Goal: Task Accomplishment & Management: Manage account settings

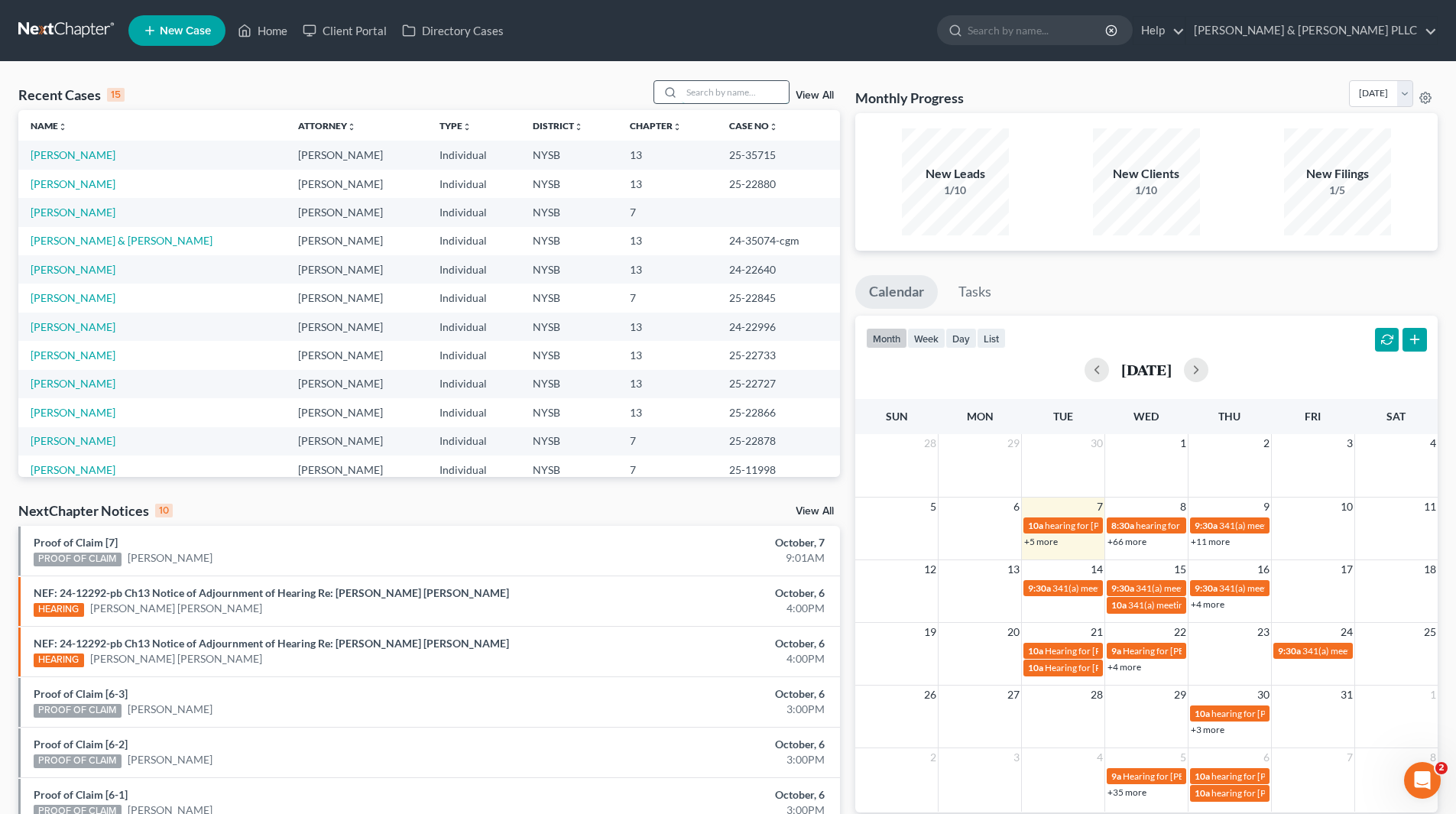
click at [762, 93] on input "search" at bounding box center [735, 92] width 107 height 22
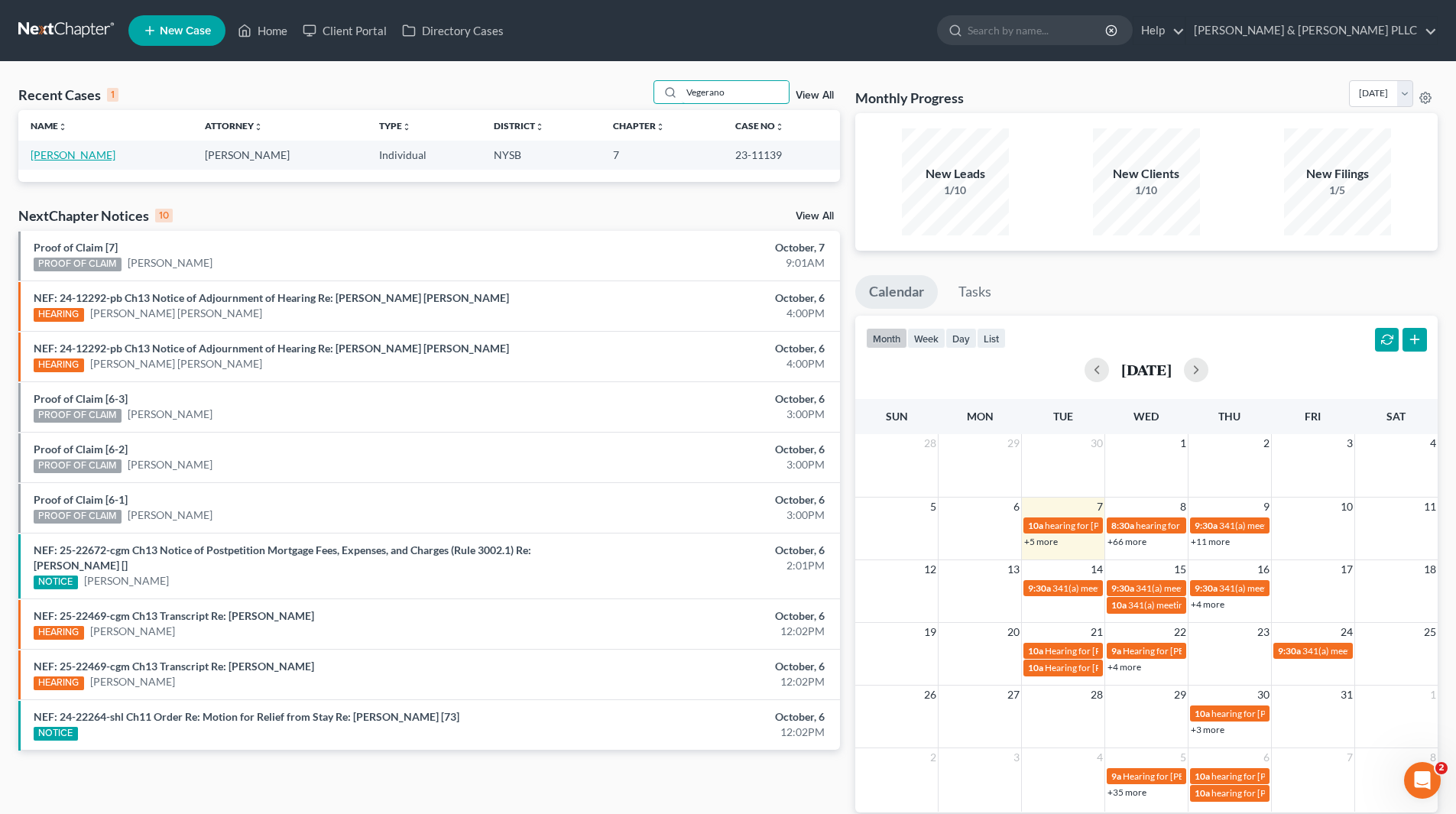
type input "Vegerano"
click at [83, 154] on link "[PERSON_NAME]" at bounding box center [72, 154] width 85 height 13
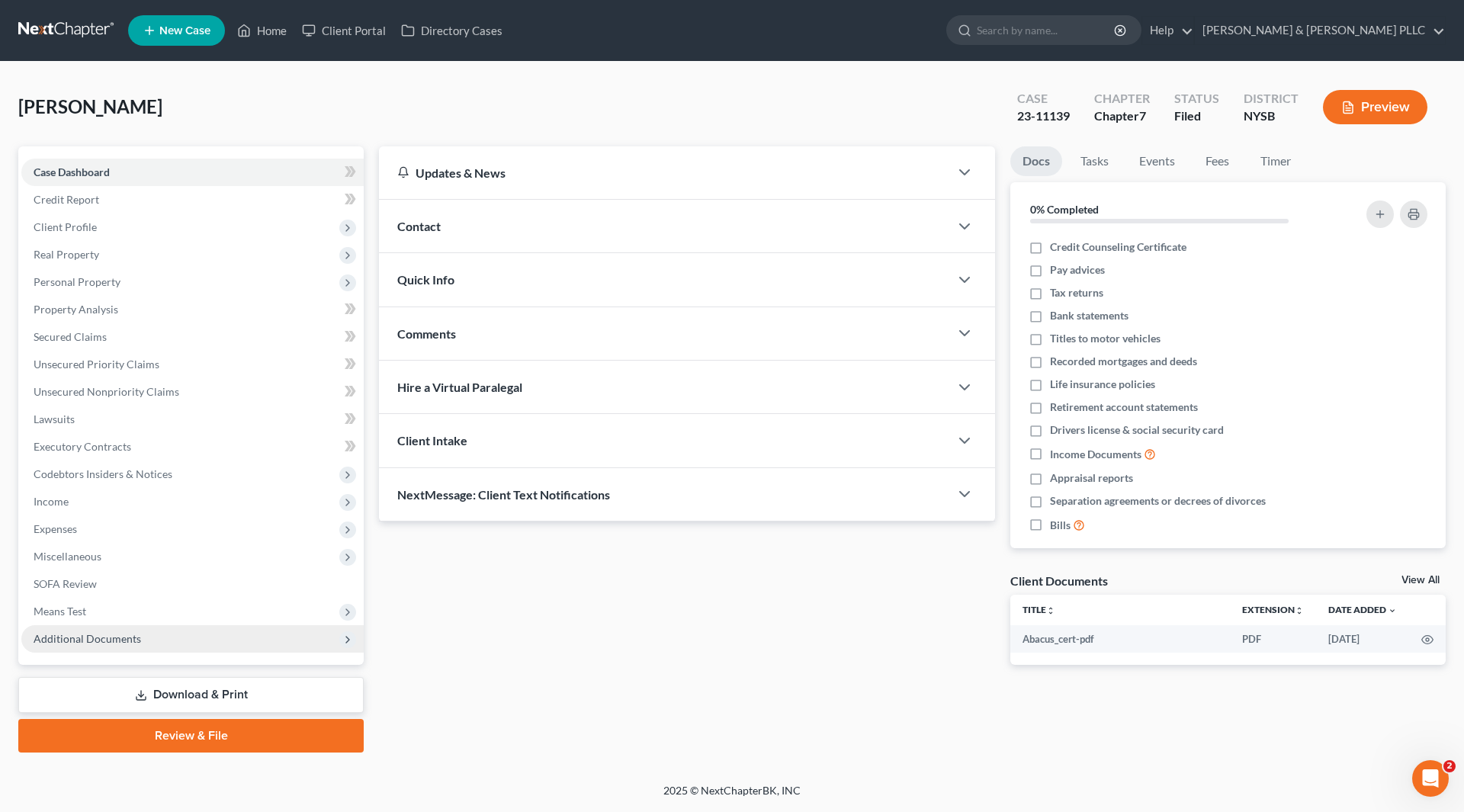
click at [96, 634] on span "Additional Documents" at bounding box center [87, 638] width 108 height 13
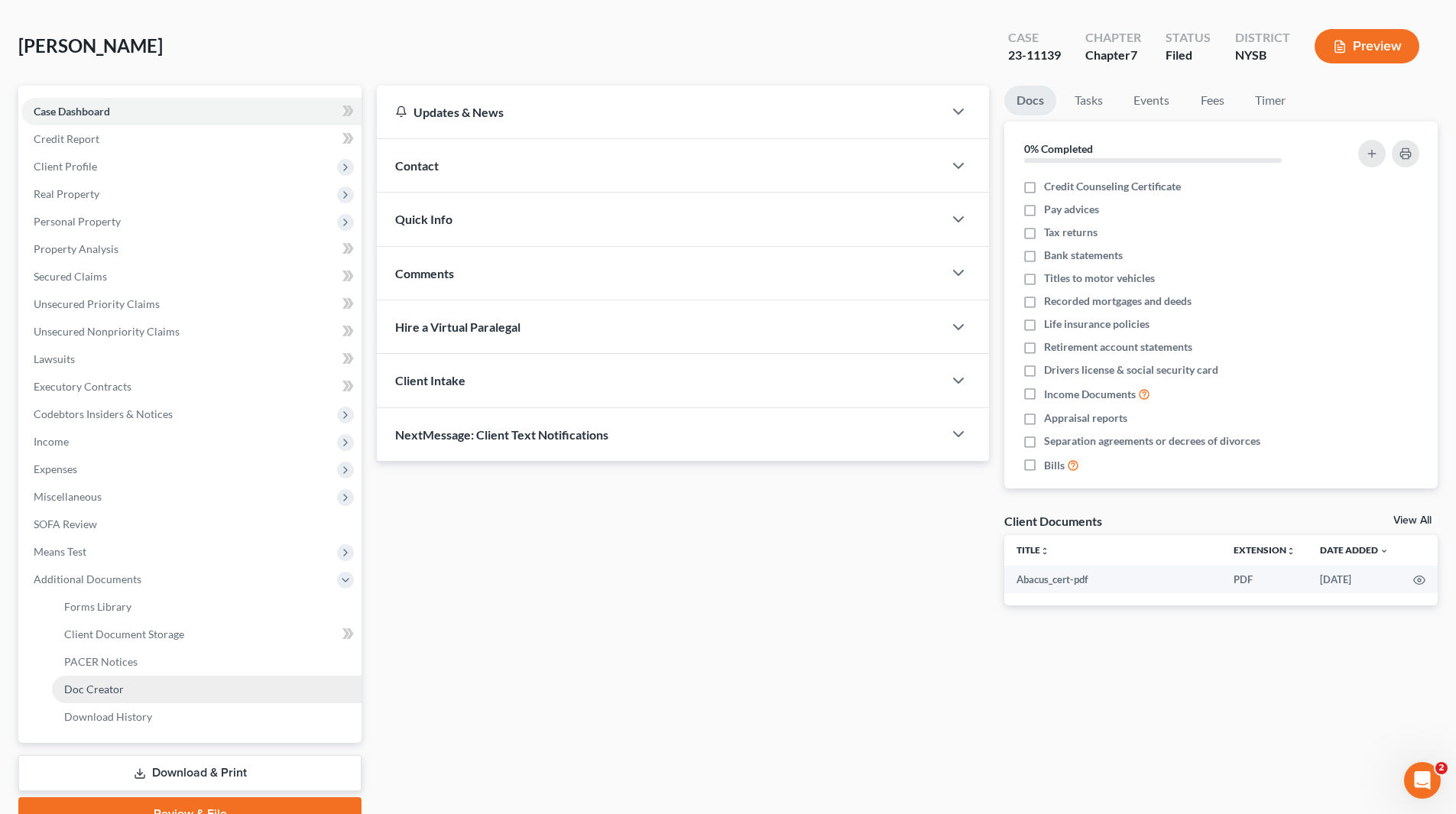
scroll to position [136, 0]
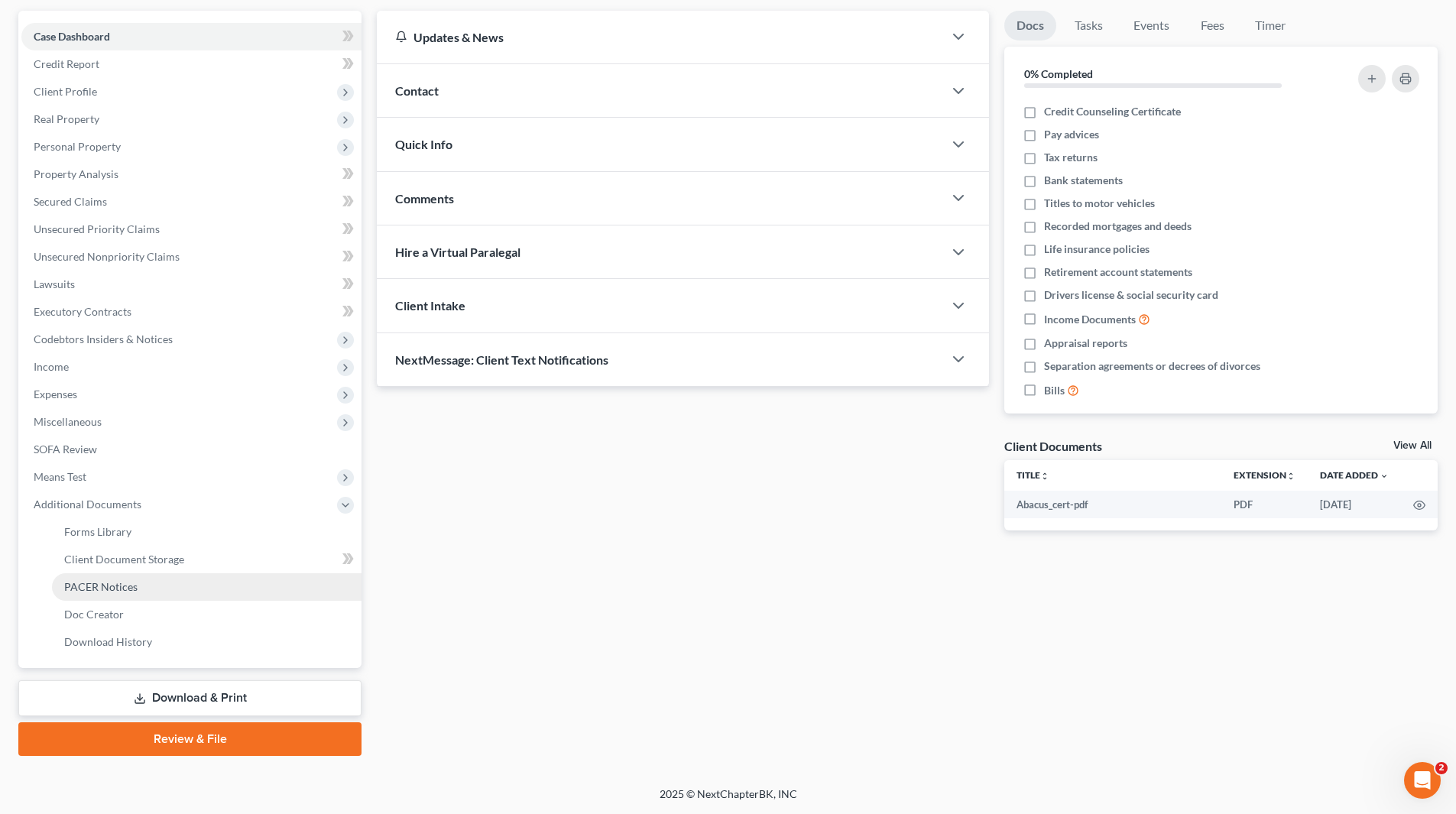
click at [113, 586] on span "PACER Notices" at bounding box center [100, 586] width 73 height 13
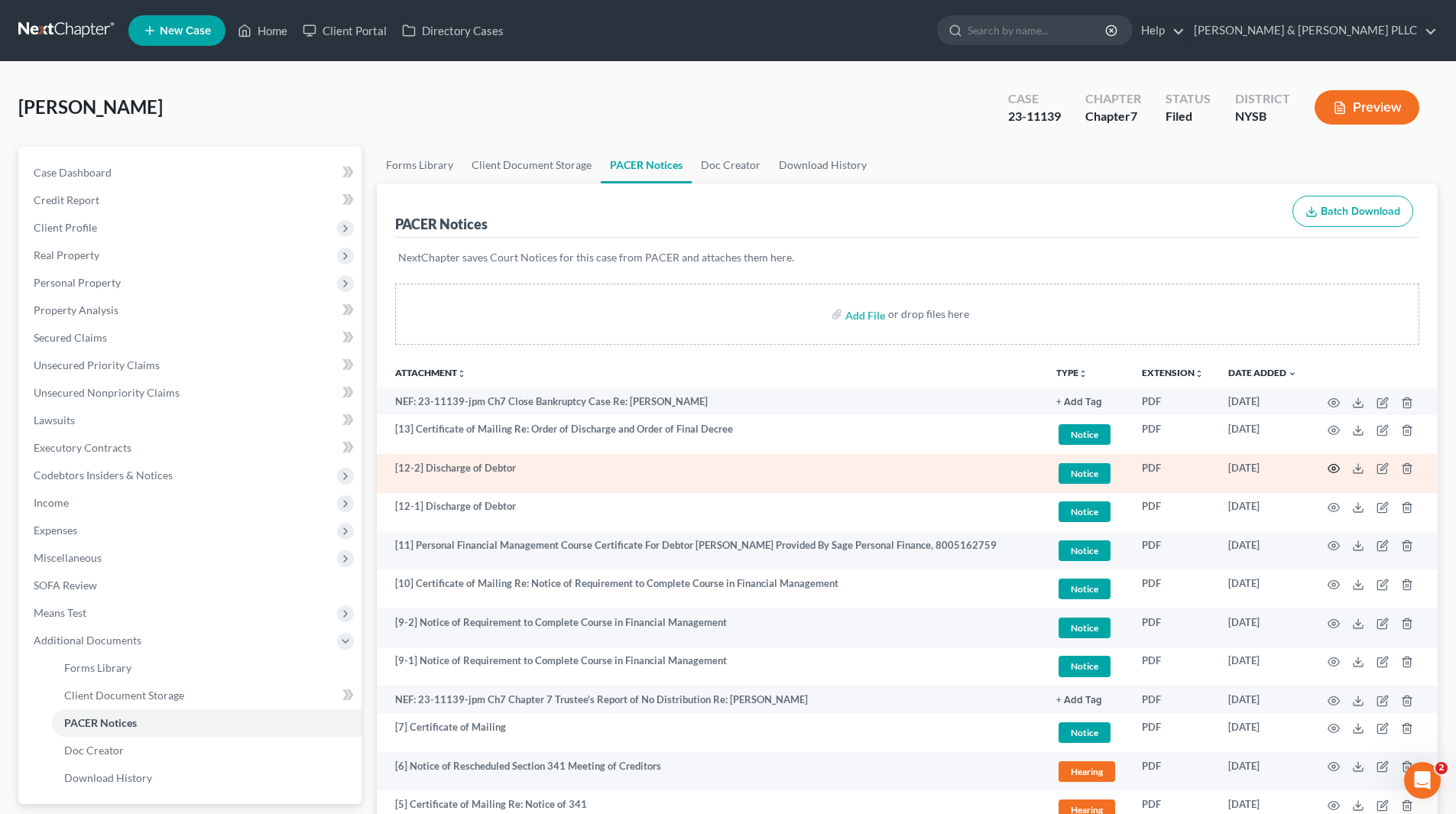
click at [1334, 463] on icon "button" at bounding box center [1333, 468] width 13 height 13
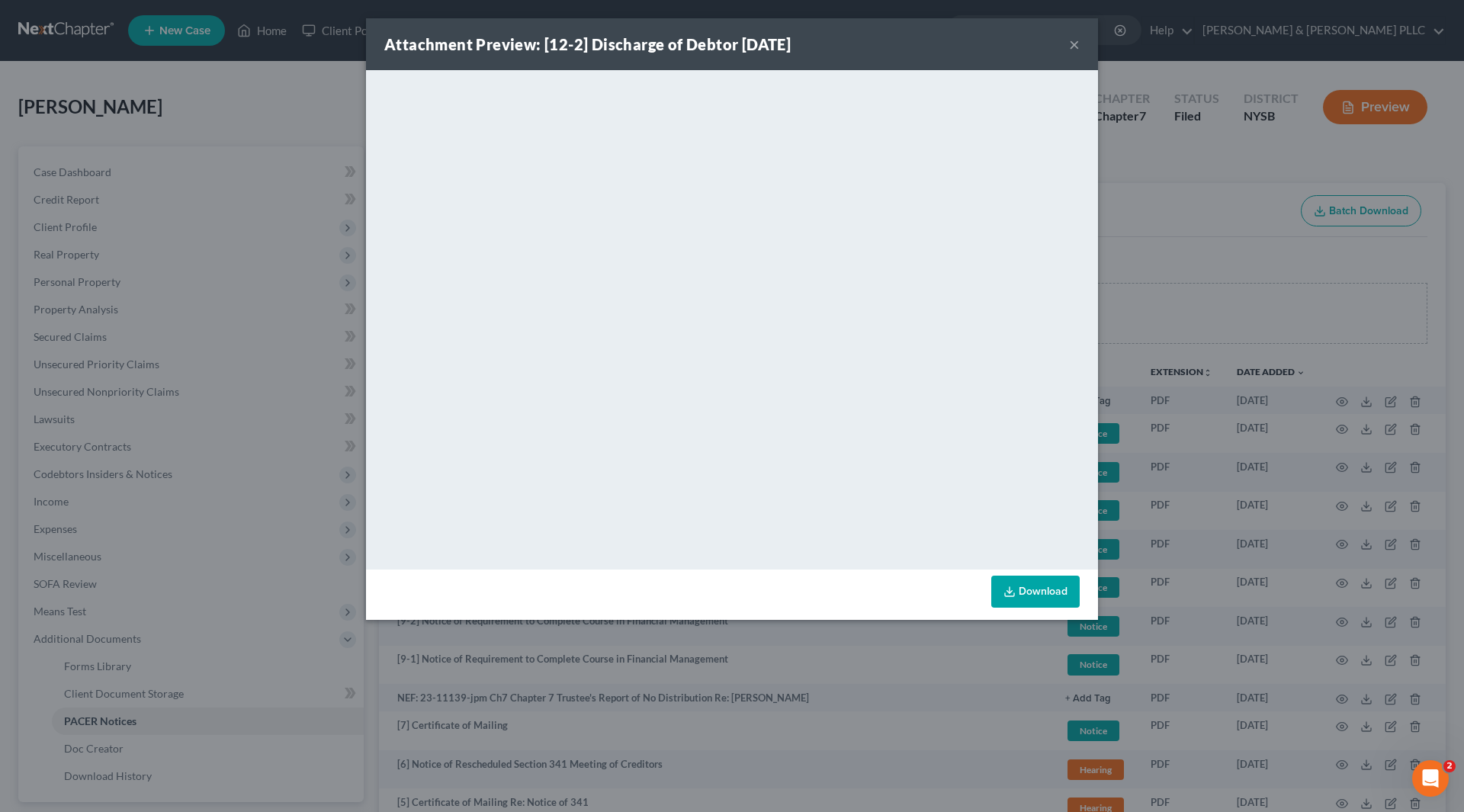
click at [1068, 51] on div "Attachment Preview: [12-2] Discharge of Debtor [DATE] ×" at bounding box center [732, 45] width 732 height 52
click at [1077, 39] on button "×" at bounding box center [1074, 45] width 11 height 18
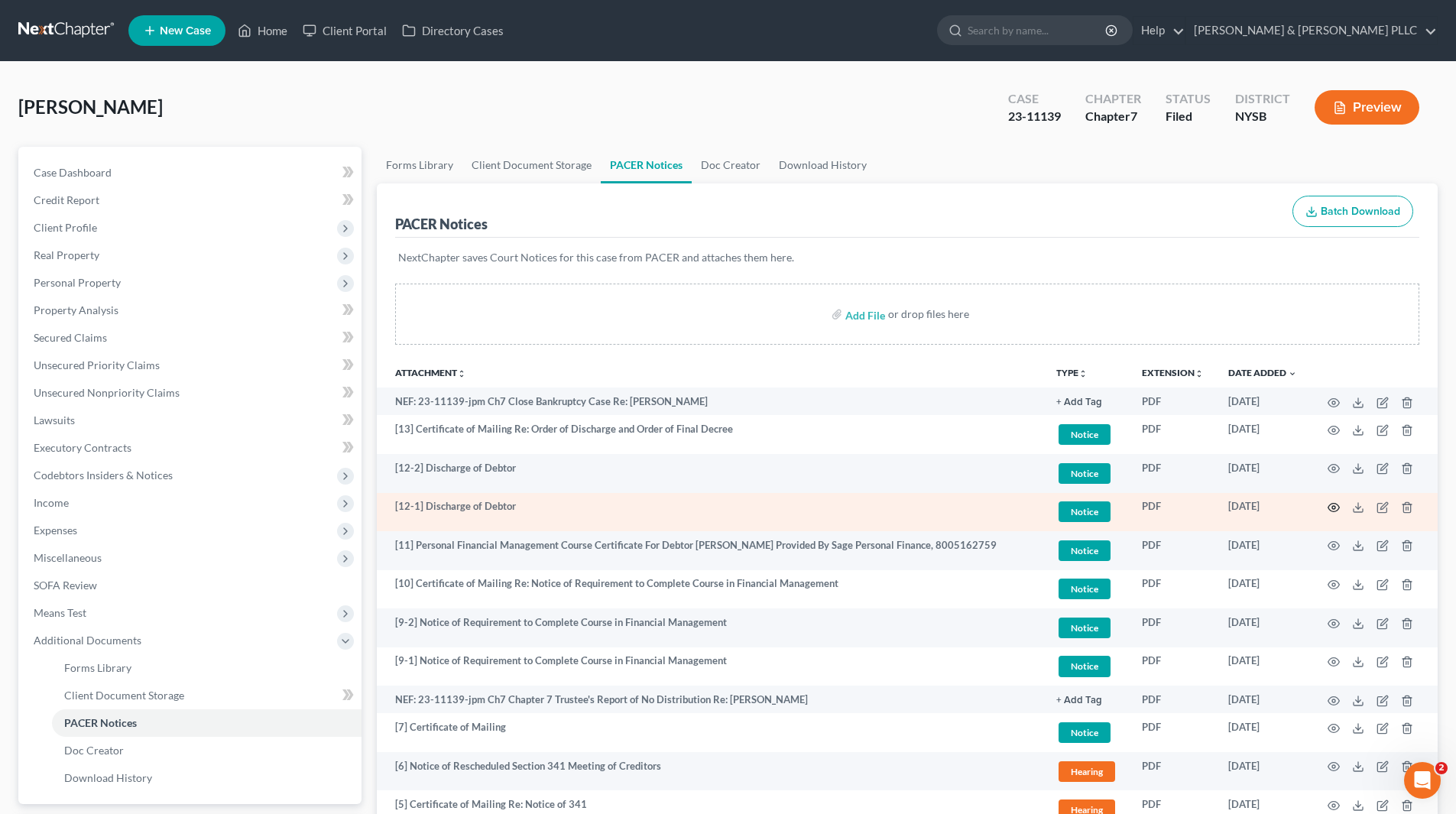
click at [1327, 505] on icon "button" at bounding box center [1333, 508] width 13 height 13
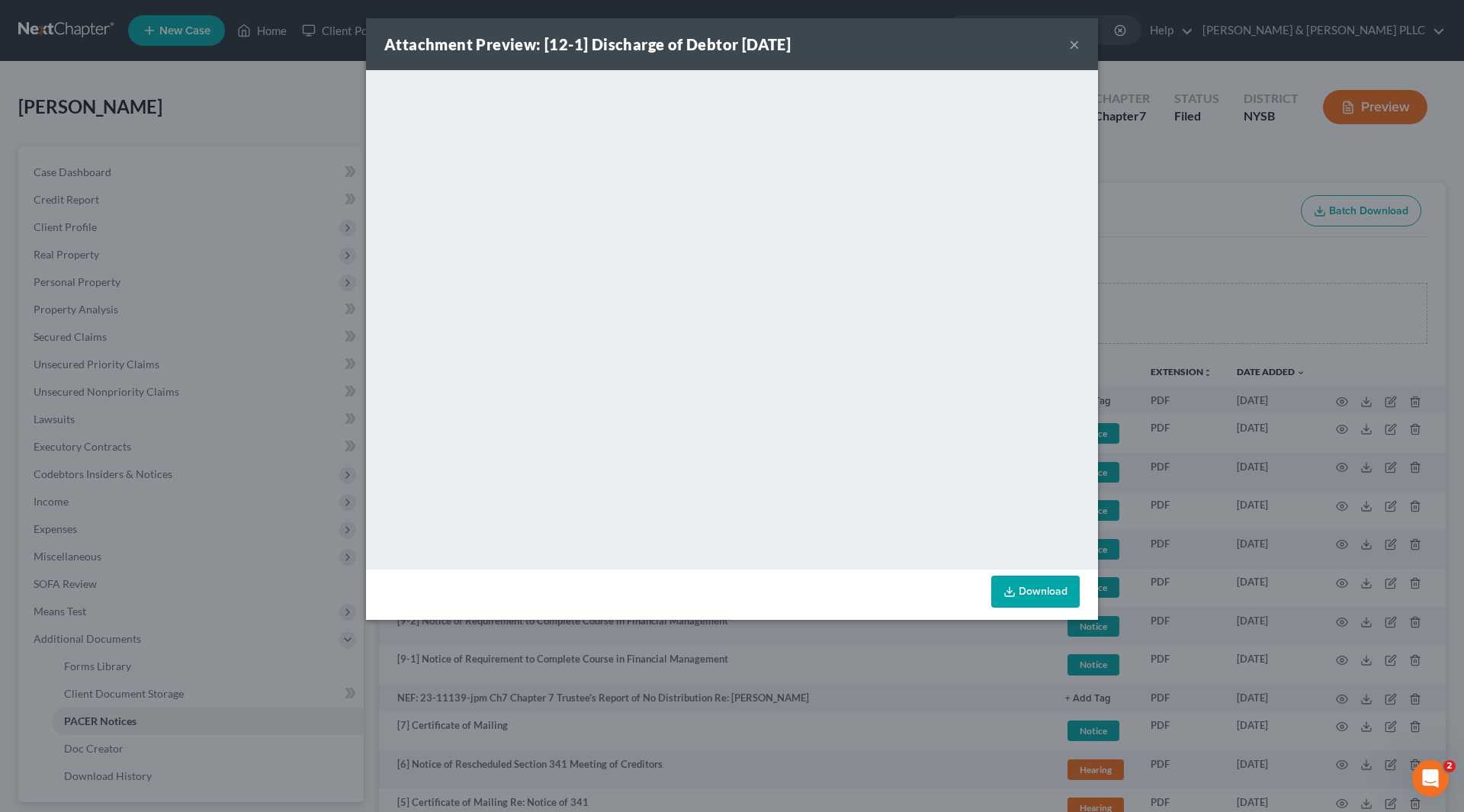
click at [1078, 55] on div "Attachment Preview: [12-1] Discharge of Debtor [DATE] ×" at bounding box center [732, 45] width 732 height 52
